Goal: Task Accomplishment & Management: Use online tool/utility

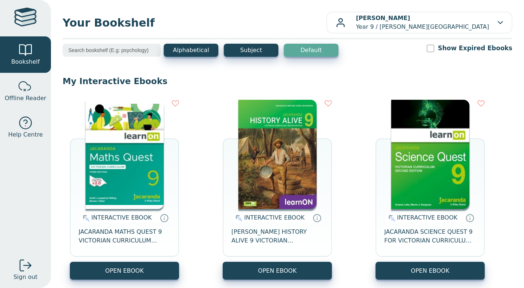
scroll to position [51, 0]
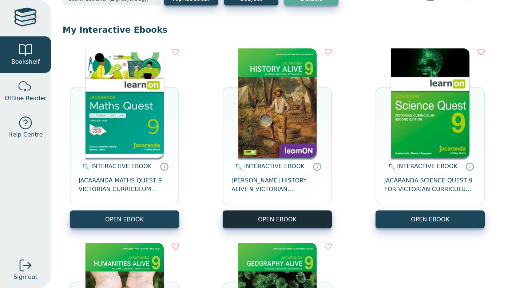
click at [308, 216] on button "OPEN EBOOK" at bounding box center [277, 219] width 109 height 18
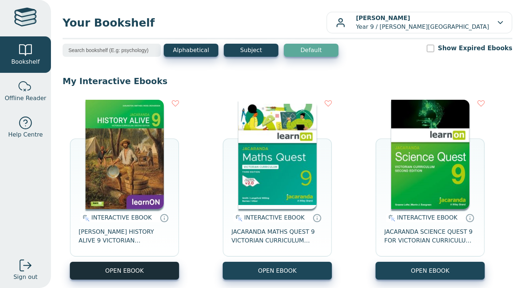
click at [143, 270] on button "OPEN EBOOK" at bounding box center [124, 271] width 109 height 18
